Goal: Task Accomplishment & Management: Manage account settings

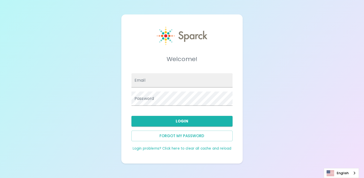
type input "[EMAIL_ADDRESS][DOMAIN_NAME]"
click at [117, 96] on div "Welcome! Email [EMAIL_ADDRESS][DOMAIN_NAME] Password Login Forgot my password L…" at bounding box center [182, 89] width 364 height 178
type input "[EMAIL_ADDRESS][DOMAIN_NAME]"
click at [194, 162] on div "Welcome! Email [EMAIL_ADDRESS][DOMAIN_NAME] Password Login Forgot my password L…" at bounding box center [181, 88] width 121 height 149
click at [186, 134] on button "Forgot my password" at bounding box center [182, 135] width 101 height 11
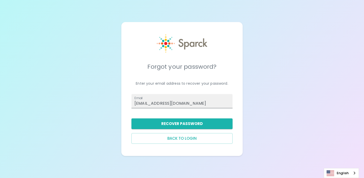
click at [162, 103] on input "[EMAIL_ADDRESS][DOMAIN_NAME]" at bounding box center [182, 101] width 101 height 14
paste input "nna.[PERSON_NAME]"
type input "[PERSON_NAME][EMAIL_ADDRESS][PERSON_NAME][DOMAIN_NAME]"
click at [140, 153] on div "Forgot your password? Enter your email address to recover your password. Email …" at bounding box center [181, 89] width 121 height 134
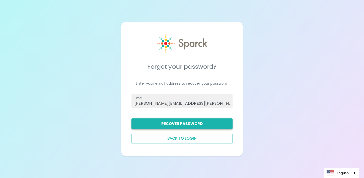
click at [179, 120] on button "Recover Password" at bounding box center [182, 123] width 101 height 11
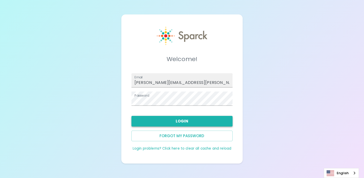
click at [188, 122] on button "Login" at bounding box center [182, 121] width 101 height 11
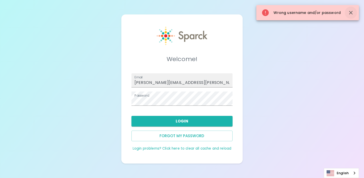
click at [351, 12] on icon "button" at bounding box center [351, 13] width 4 height 4
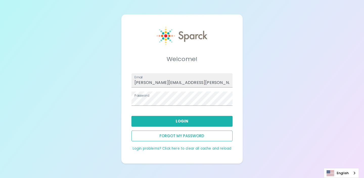
click at [196, 133] on button "Forgot my password" at bounding box center [182, 135] width 101 height 11
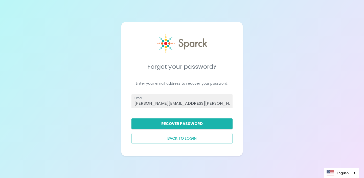
click at [176, 103] on input "anna.strauss@sparckco.com" at bounding box center [182, 101] width 101 height 14
click at [178, 125] on button "Recover Password" at bounding box center [182, 123] width 101 height 11
